Goal: Task Accomplishment & Management: Complete application form

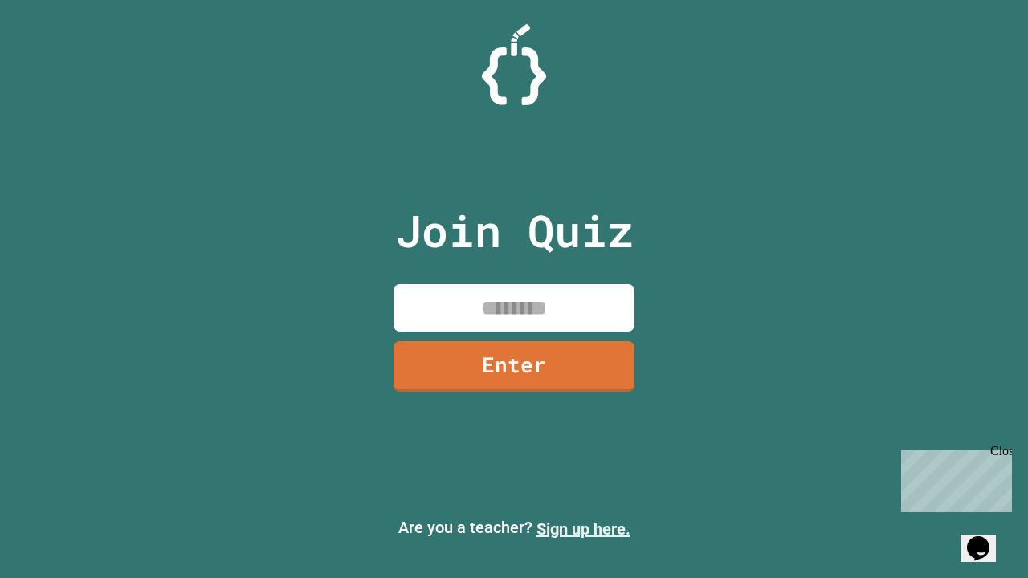
click at [583, 529] on link "Sign up here." at bounding box center [584, 529] width 94 height 19
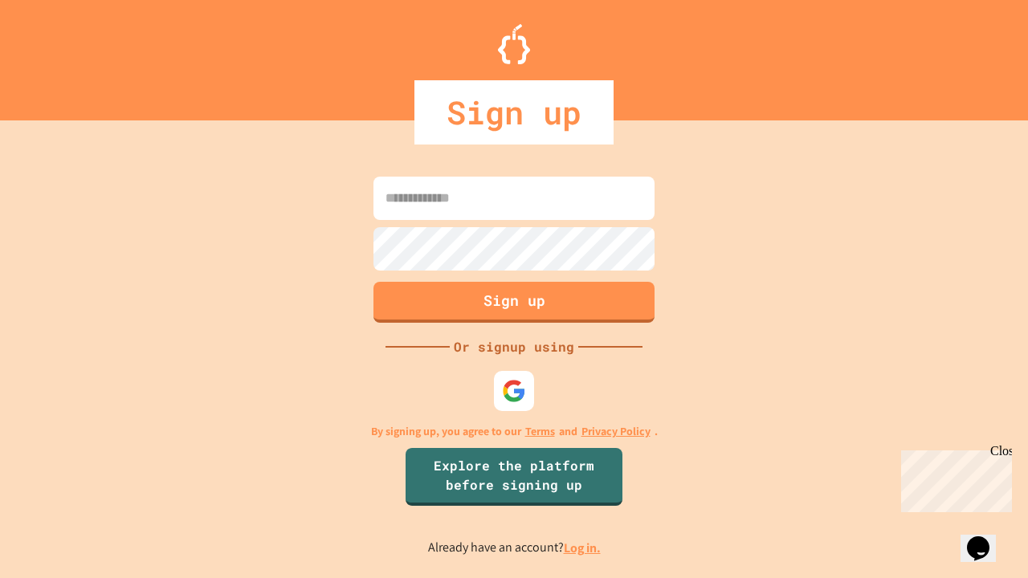
click at [583, 548] on link "Log in." at bounding box center [582, 548] width 37 height 17
